Goal: Task Accomplishment & Management: Use online tool/utility

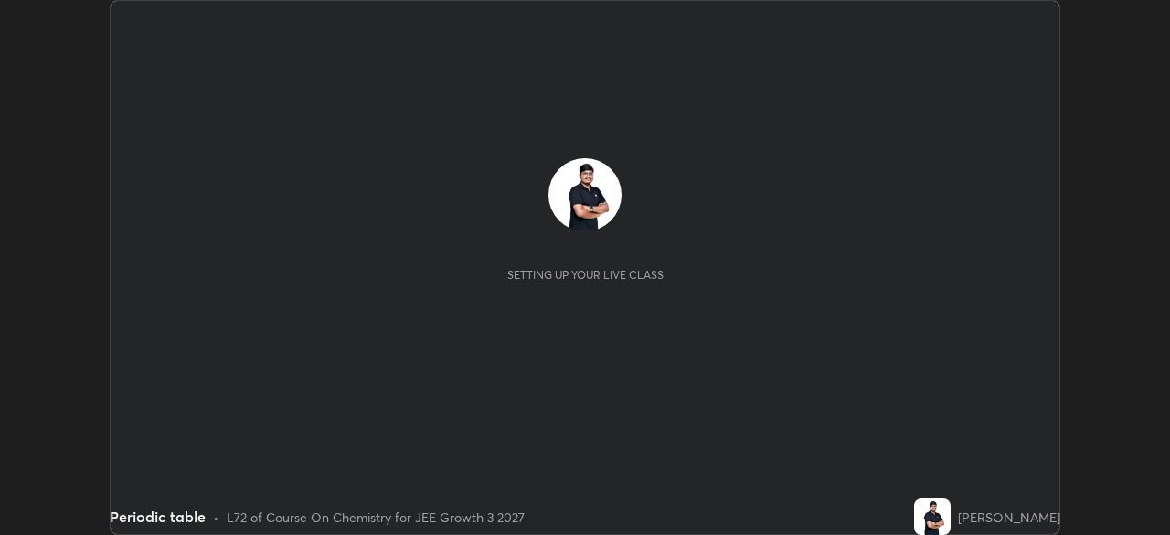
scroll to position [535, 1170]
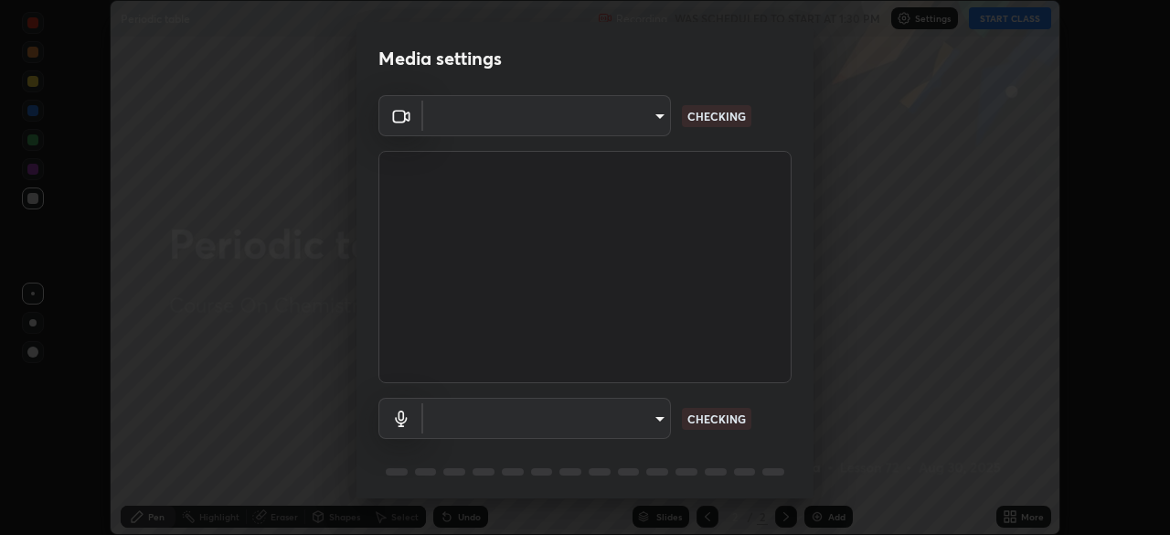
click at [593, 410] on body "Erase all Periodic table Recording WAS SCHEDULED TO START AT 1:30 PM Settings S…" at bounding box center [585, 267] width 1170 height 535
type input "0098613ca96d1cb365b3845fa694b9755ae94ec2d7c0f75973c998bbbf9ace16"
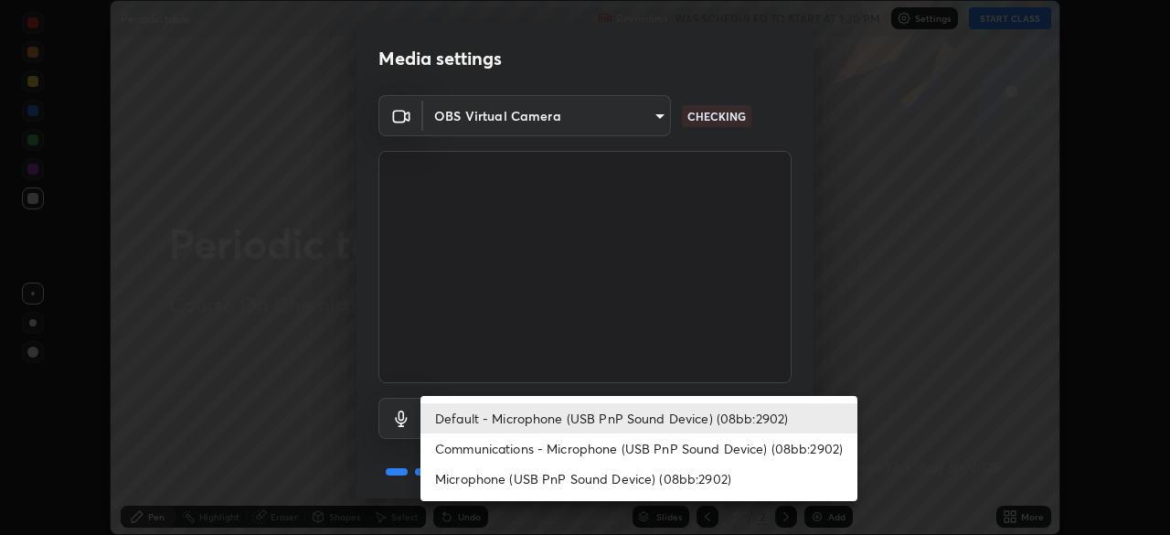
click at [477, 451] on li "Communications - Microphone (USB PnP Sound Device) (08bb:2902)" at bounding box center [638, 448] width 437 height 30
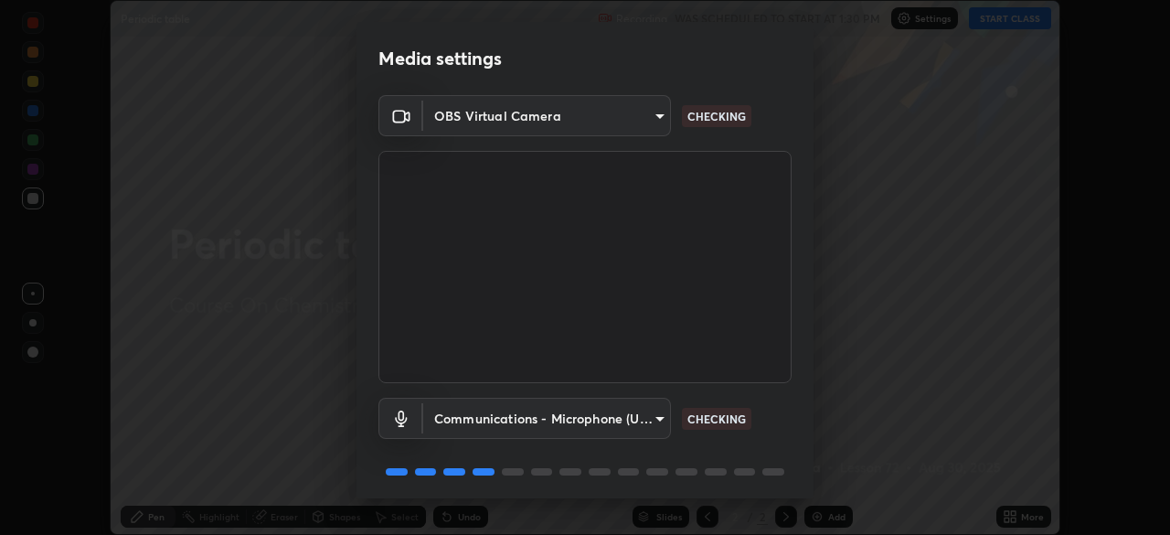
click at [483, 419] on body "Erase all Periodic table Recording WAS SCHEDULED TO START AT 1:30 PM Settings S…" at bounding box center [585, 267] width 1170 height 535
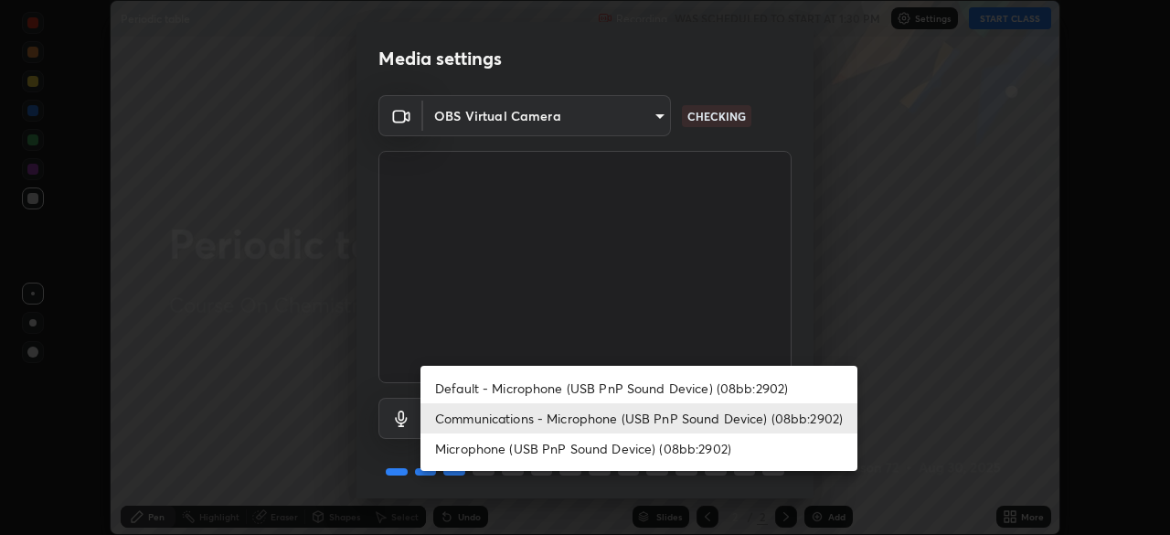
click at [472, 386] on li "Default - Microphone (USB PnP Sound Device) (08bb:2902)" at bounding box center [638, 388] width 437 height 30
type input "default"
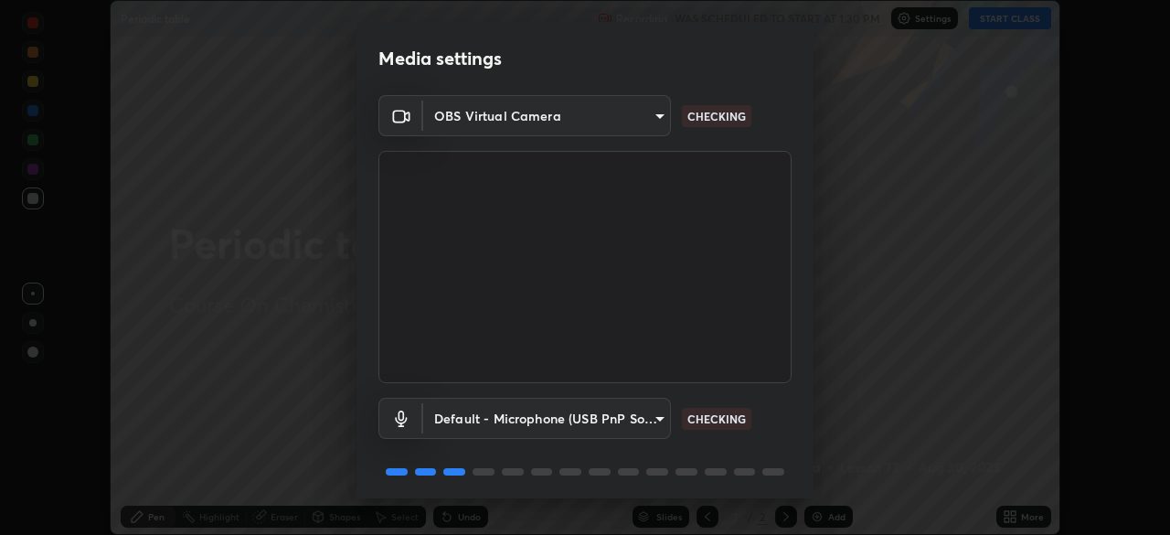
scroll to position [65, 0]
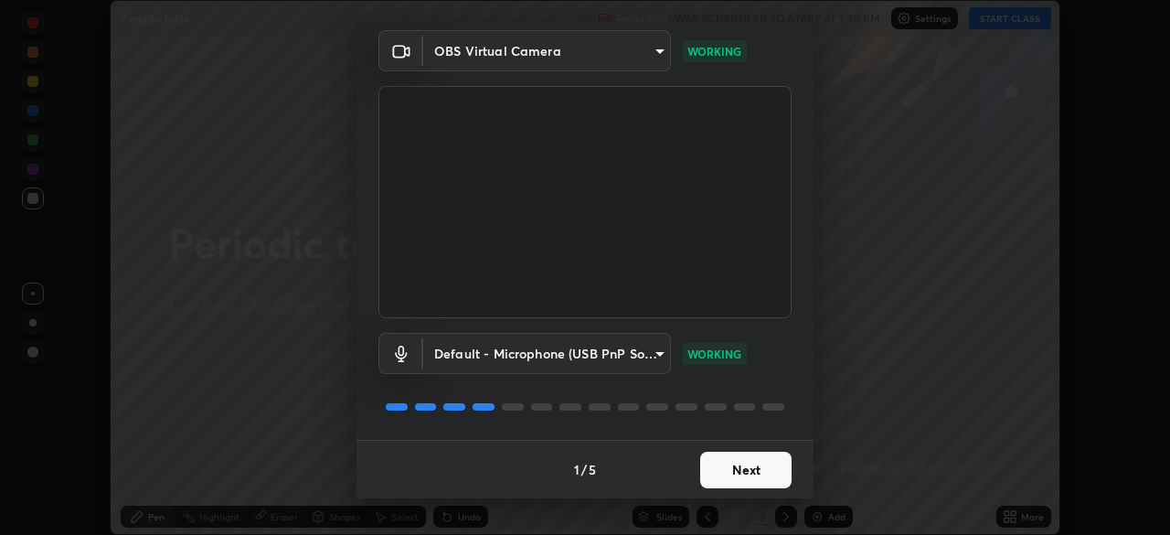
click at [722, 463] on button "Next" at bounding box center [745, 469] width 91 height 37
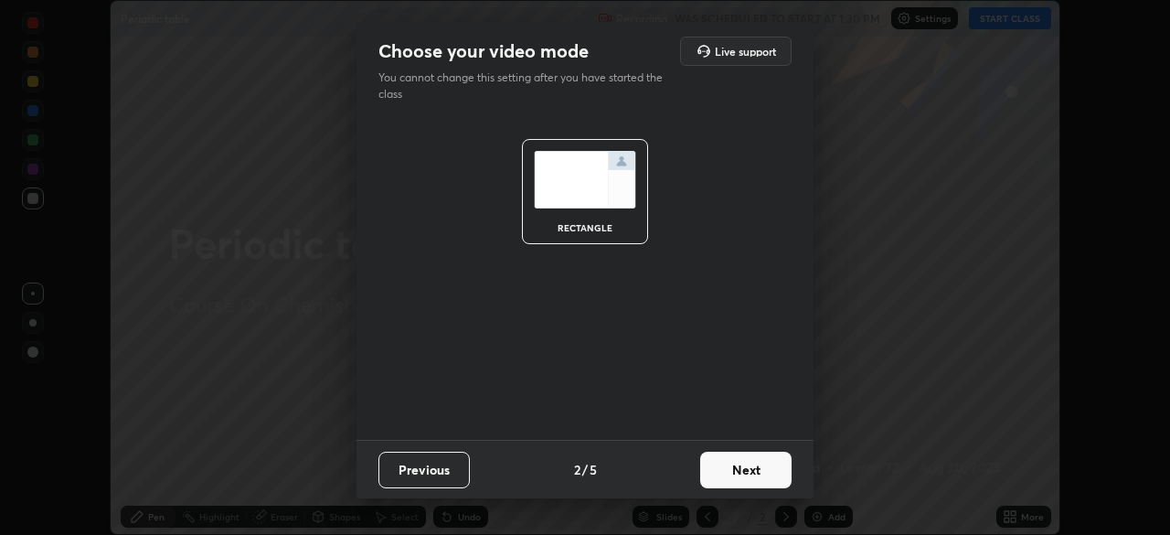
click at [734, 470] on button "Next" at bounding box center [745, 469] width 91 height 37
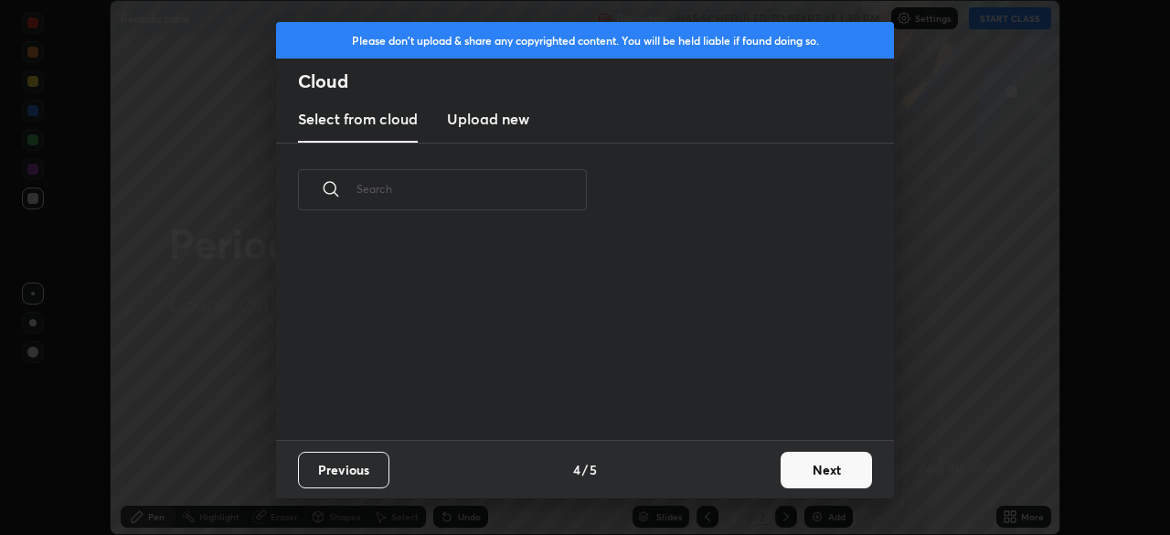
click at [808, 460] on button "Next" at bounding box center [825, 469] width 91 height 37
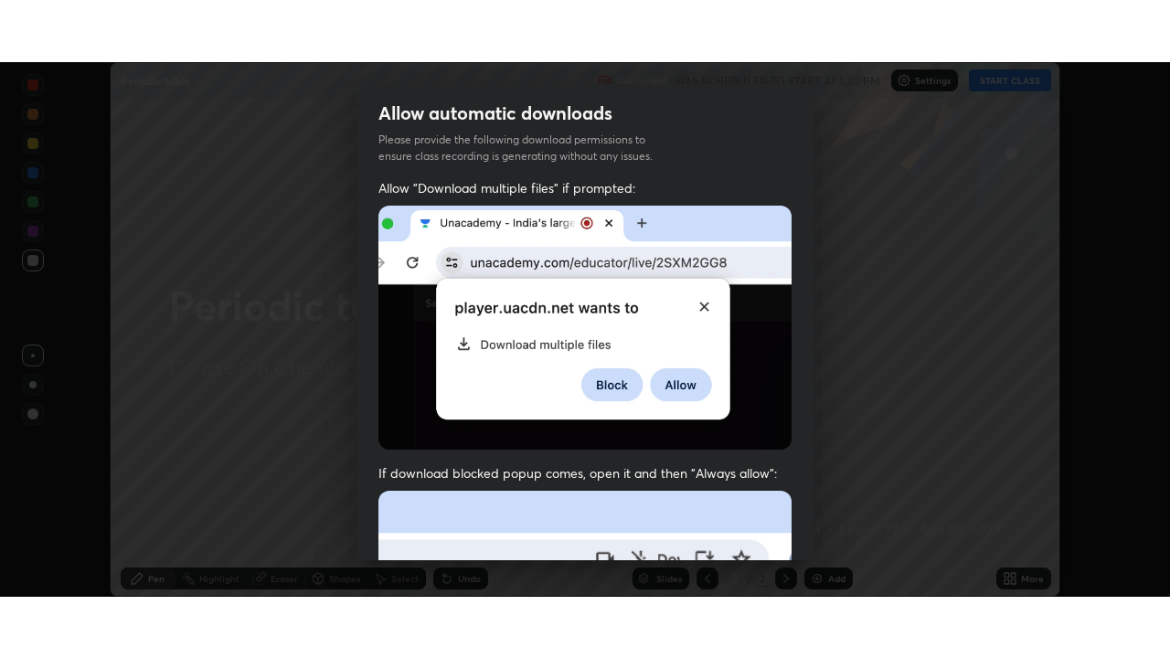
scroll to position [438, 0]
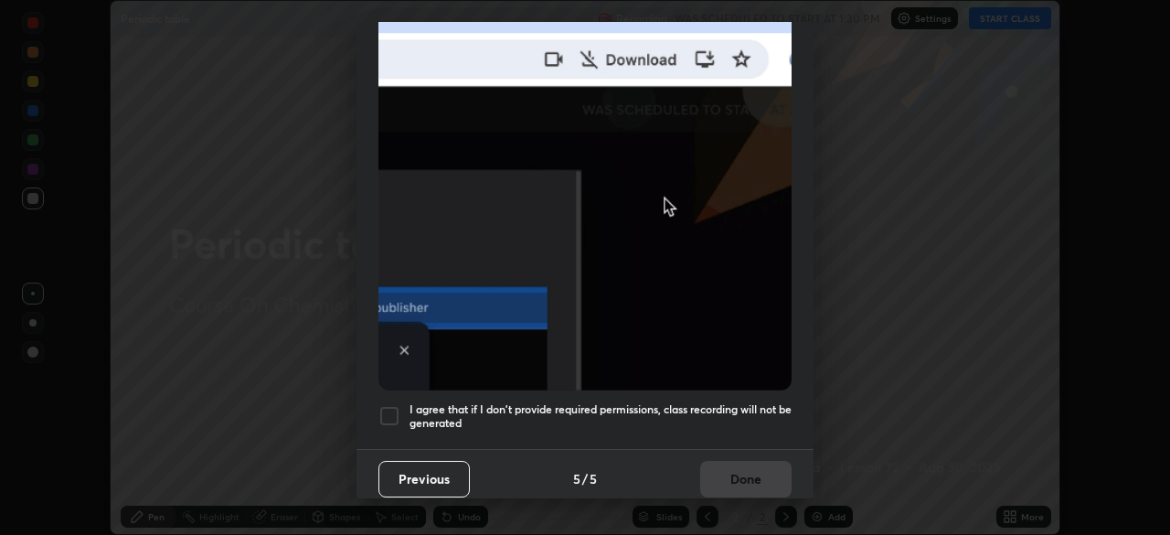
click at [391, 405] on div at bounding box center [389, 416] width 22 height 22
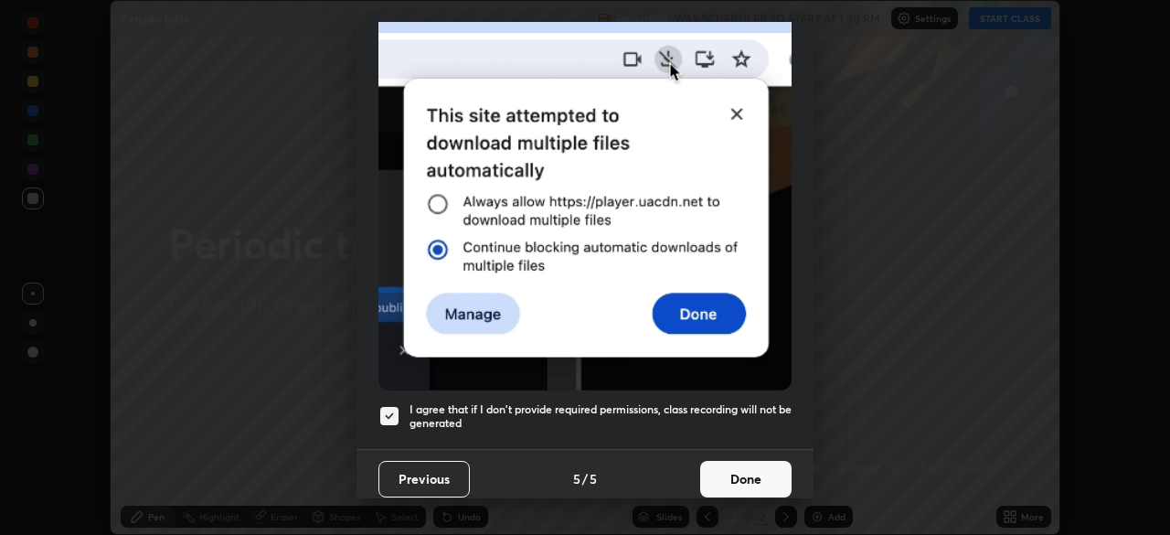
click at [721, 468] on button "Done" at bounding box center [745, 479] width 91 height 37
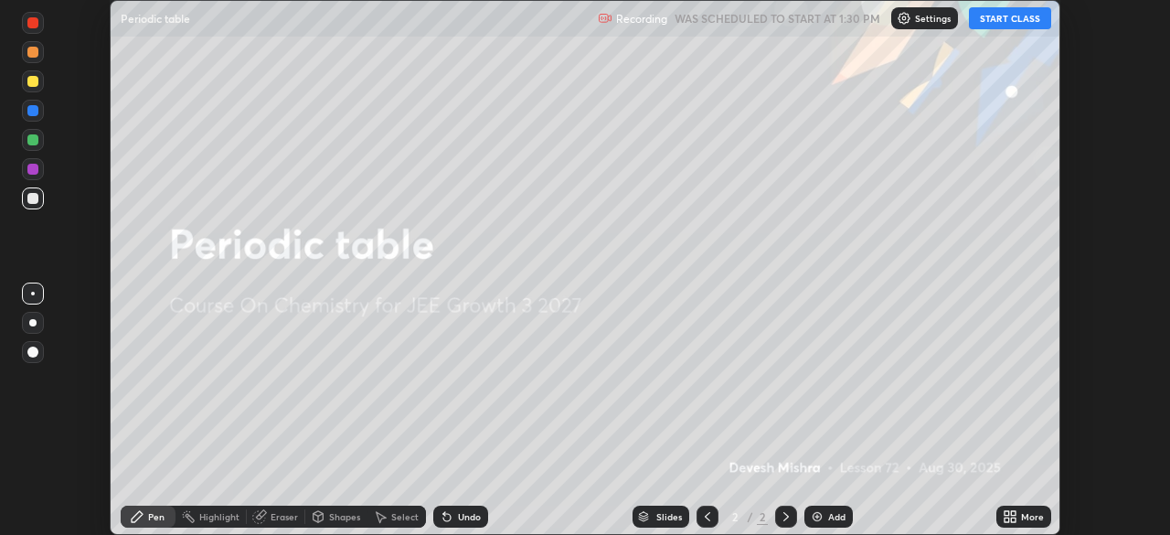
click at [997, 21] on button "START CLASS" at bounding box center [1010, 18] width 82 height 22
click at [1012, 513] on icon at bounding box center [1013, 513] width 5 height 5
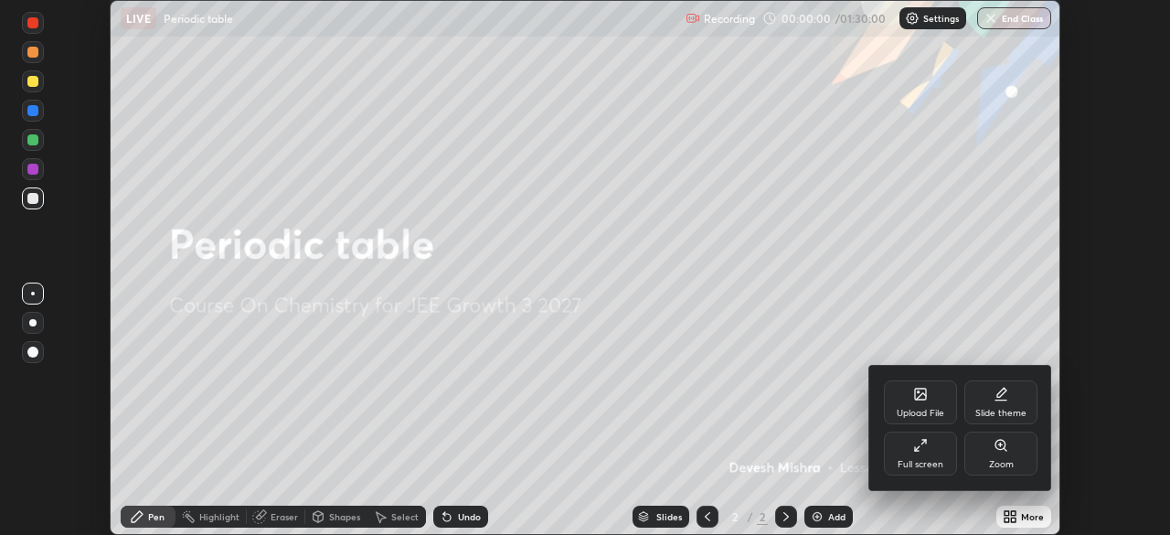
click at [924, 456] on div "Full screen" at bounding box center [920, 453] width 73 height 44
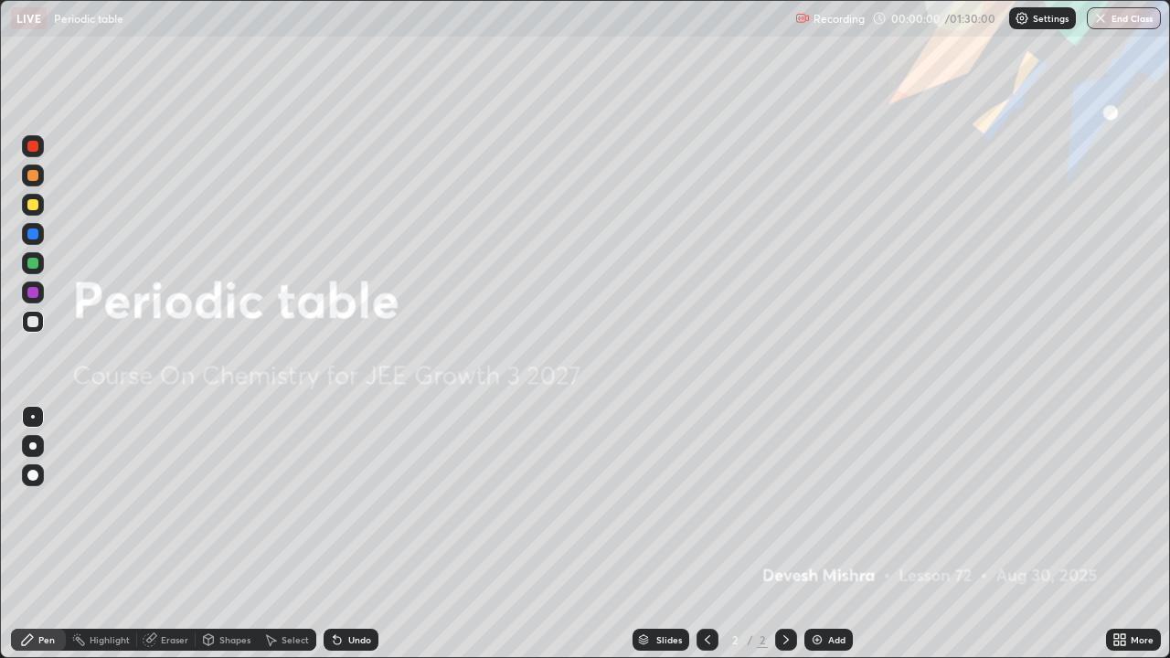
scroll to position [658, 1170]
click at [813, 534] on img at bounding box center [817, 639] width 15 height 15
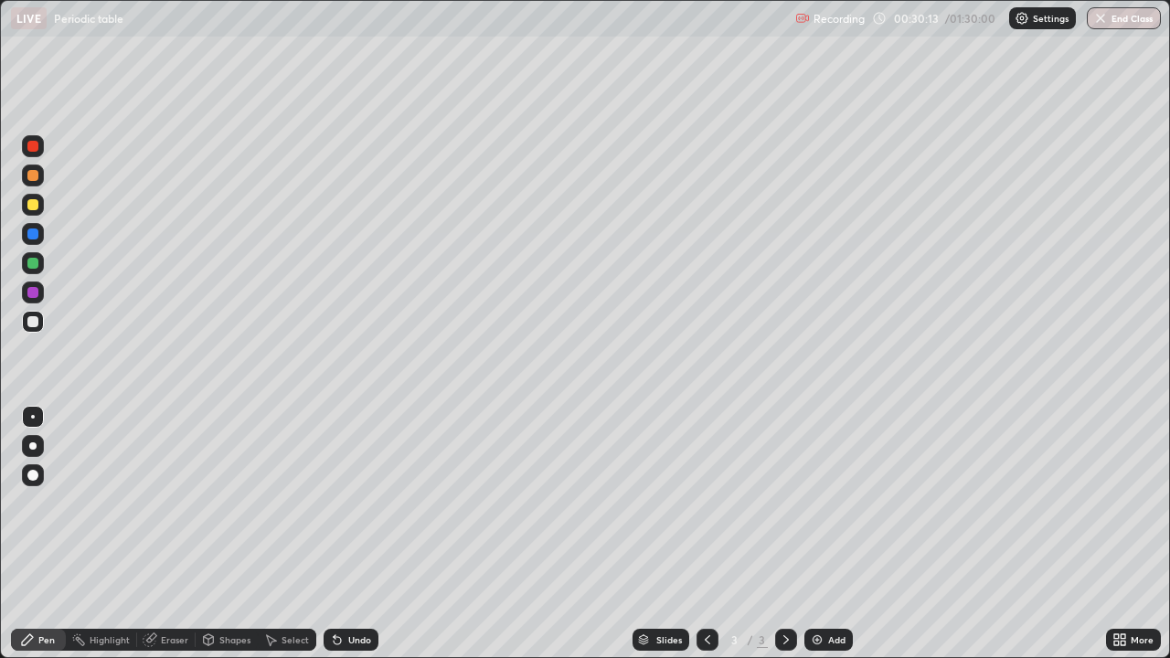
click at [35, 265] on div at bounding box center [32, 263] width 11 height 11
click at [36, 205] on div at bounding box center [32, 204] width 11 height 11
click at [32, 266] on div at bounding box center [32, 263] width 11 height 11
click at [814, 534] on img at bounding box center [817, 639] width 15 height 15
click at [33, 292] on div at bounding box center [32, 292] width 11 height 11
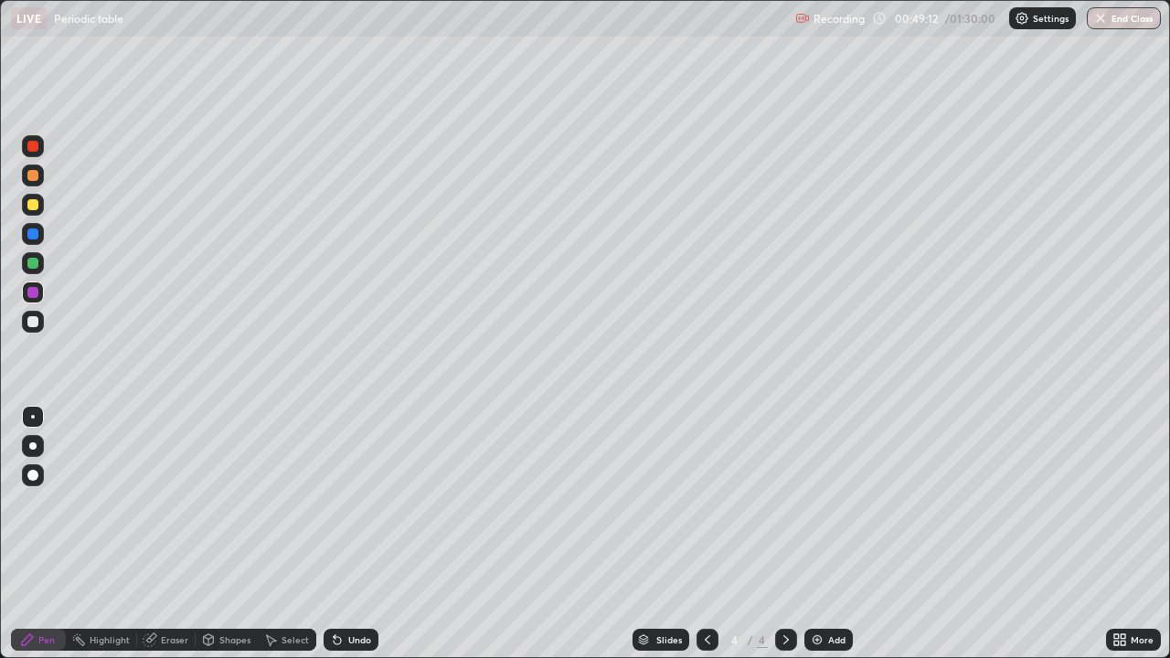
click at [32, 324] on div at bounding box center [32, 321] width 11 height 11
click at [32, 295] on div at bounding box center [32, 292] width 11 height 11
click at [33, 324] on div at bounding box center [32, 321] width 11 height 11
click at [334, 534] on icon at bounding box center [337, 640] width 7 height 7
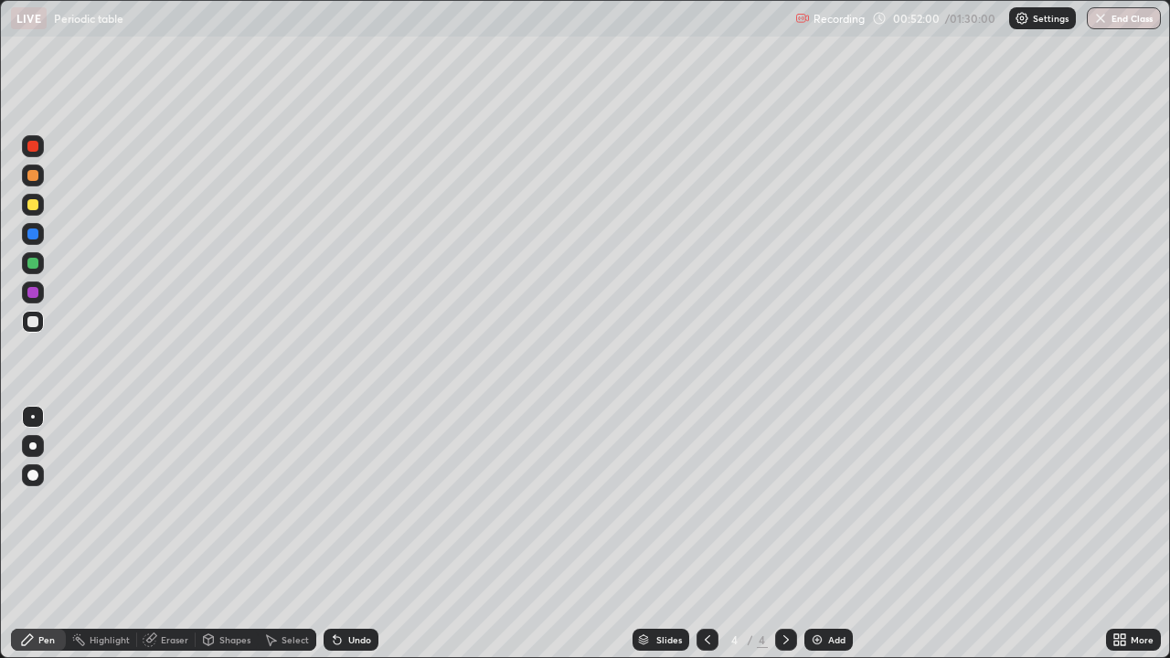
click at [334, 534] on icon at bounding box center [335, 636] width 2 height 2
click at [35, 297] on div at bounding box center [32, 292] width 11 height 11
click at [33, 319] on div at bounding box center [32, 321] width 11 height 11
click at [811, 534] on img at bounding box center [817, 639] width 15 height 15
click at [334, 534] on icon at bounding box center [337, 640] width 7 height 7
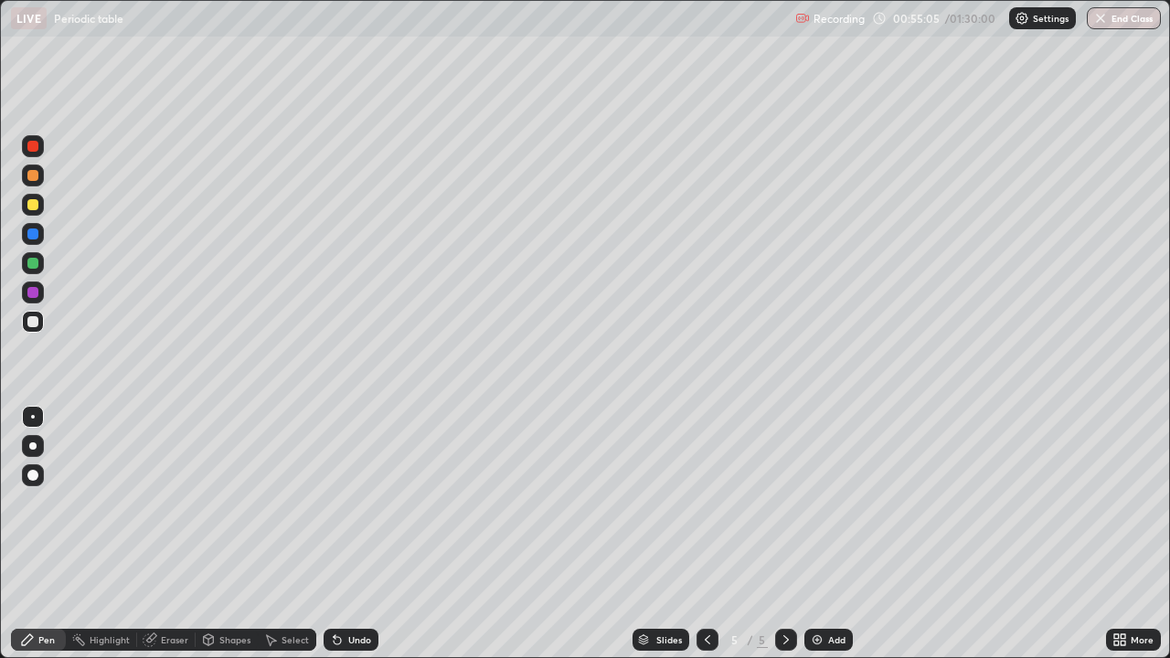
click at [335, 534] on icon at bounding box center [337, 640] width 7 height 7
click at [334, 534] on icon at bounding box center [337, 640] width 7 height 7
click at [335, 534] on icon at bounding box center [337, 640] width 7 height 7
click at [1112, 18] on button "End Class" at bounding box center [1124, 18] width 74 height 22
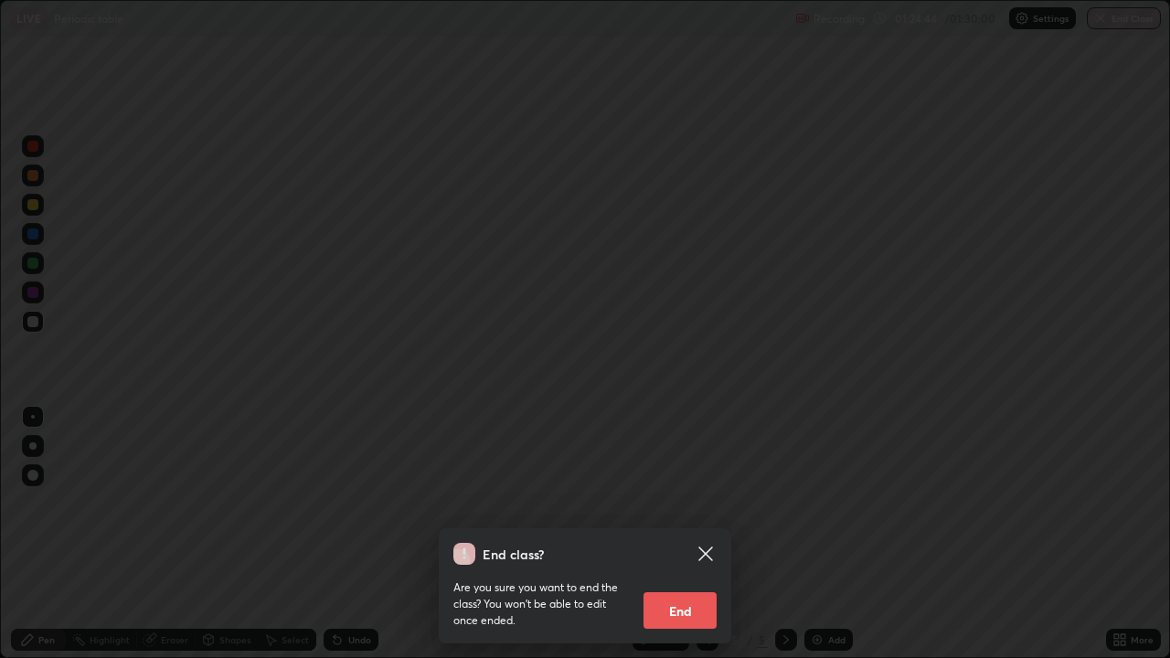
click at [676, 534] on button "End" at bounding box center [679, 610] width 73 height 37
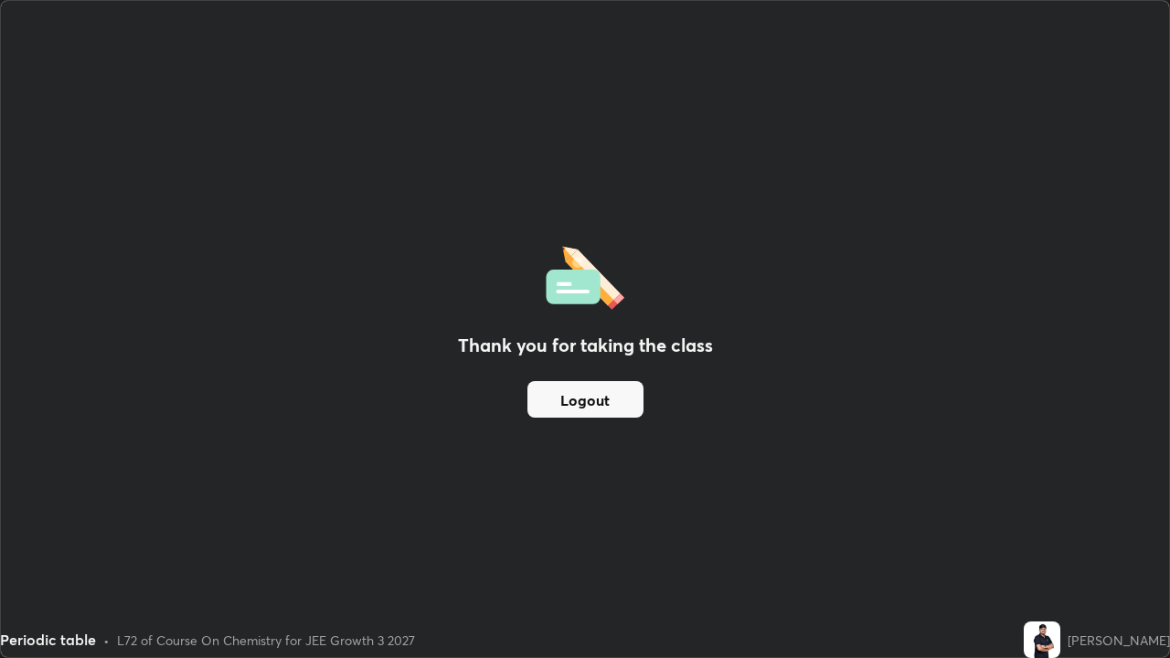
click at [594, 406] on button "Logout" at bounding box center [585, 399] width 116 height 37
